Goal: Navigation & Orientation: Find specific page/section

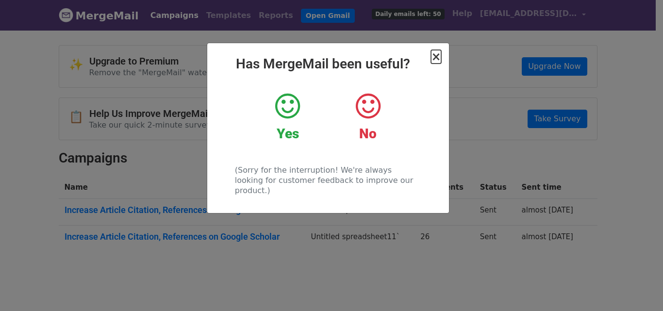
click at [439, 56] on span "×" at bounding box center [436, 57] width 10 height 14
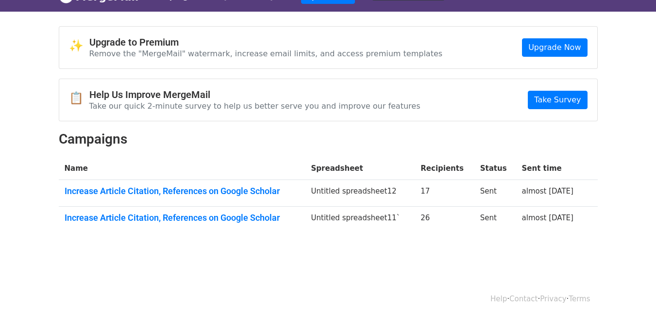
scroll to position [27, 0]
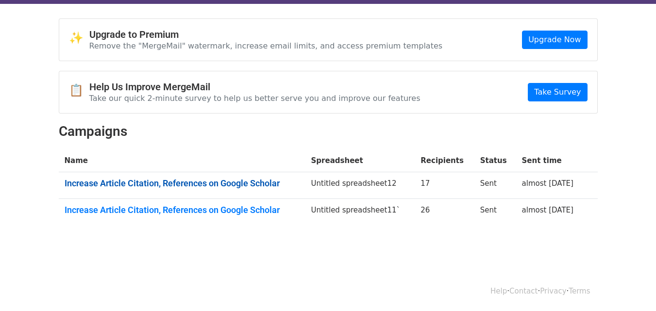
click at [266, 180] on link "Increase Article Citation, References on Google Scholar" at bounding box center [182, 183] width 235 height 11
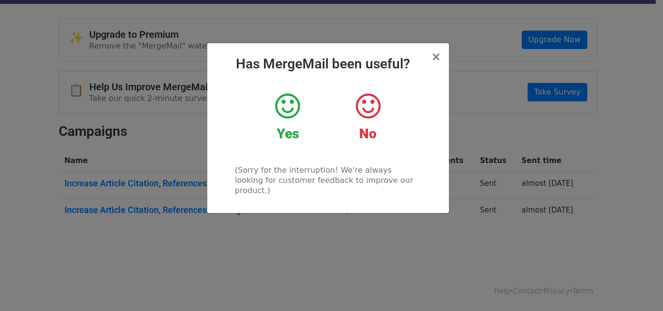
click at [100, 100] on div "× Has MergeMail been useful? Yes No (Sorry for the interruption! We're always l…" at bounding box center [331, 170] width 663 height 282
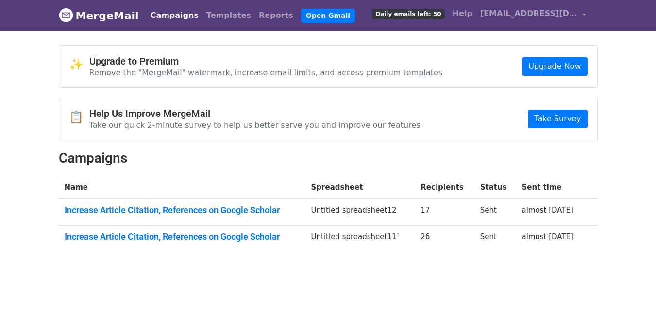
click at [59, 58] on div "✨ Upgrade to Premium Remove the "MergeMail" watermark, increase email limits, a…" at bounding box center [328, 66] width 539 height 43
click at [202, 19] on link "Templates" at bounding box center [228, 15] width 52 height 19
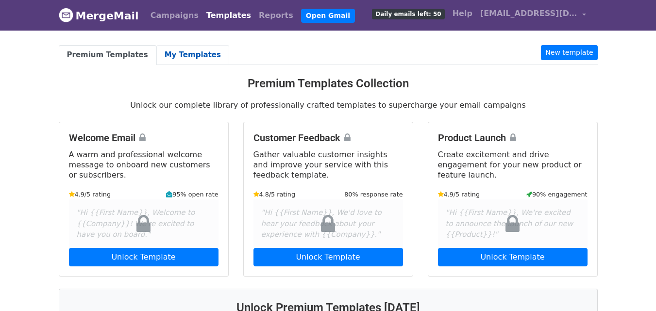
click at [167, 60] on link "My Templates" at bounding box center [192, 55] width 73 height 20
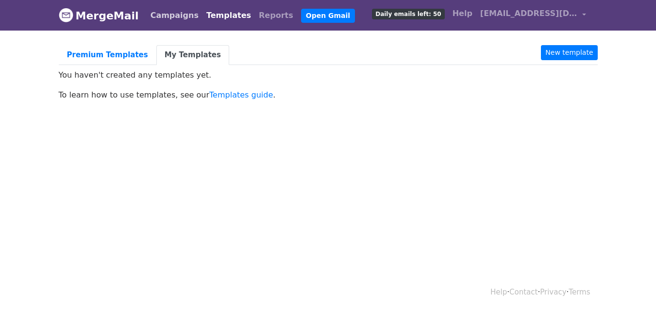
click at [150, 18] on link "Campaigns" at bounding box center [175, 15] width 56 height 19
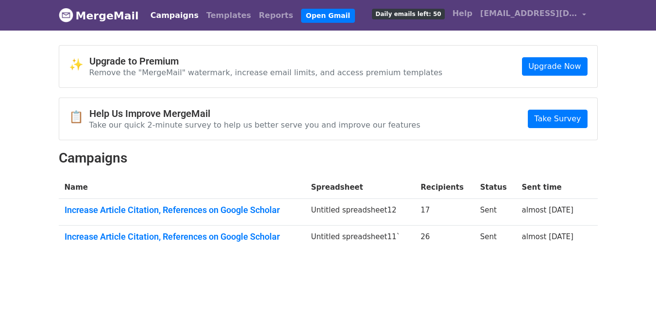
click at [255, 21] on link "Reports" at bounding box center [276, 15] width 42 height 19
click at [255, 18] on link "Reports" at bounding box center [276, 15] width 42 height 19
click at [256, 17] on link "Reports" at bounding box center [276, 15] width 42 height 19
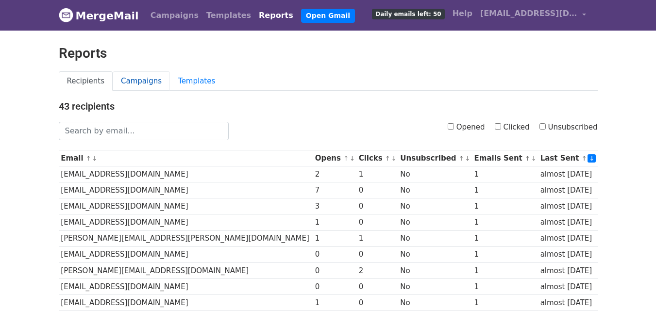
click at [118, 83] on link "Campaigns" at bounding box center [141, 81] width 57 height 20
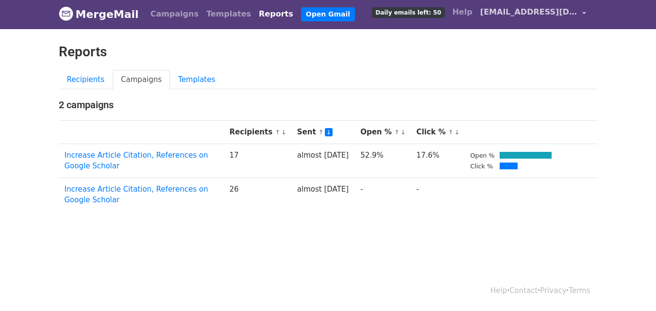
click at [564, 15] on span "[EMAIL_ADDRESS][DOMAIN_NAME]" at bounding box center [528, 12] width 97 height 12
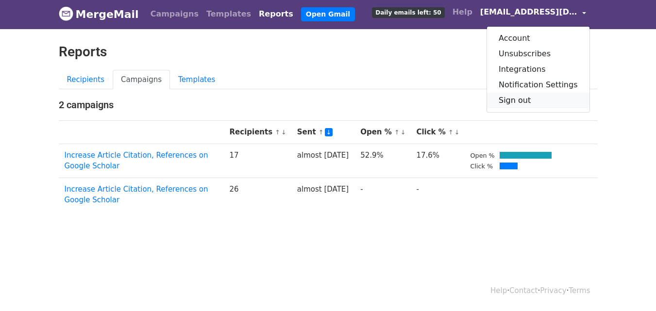
drag, startPoint x: 556, startPoint y: 100, endPoint x: 502, endPoint y: 60, distance: 67.0
click at [554, 100] on link "Sign out" at bounding box center [538, 101] width 102 height 16
